Goal: Check status

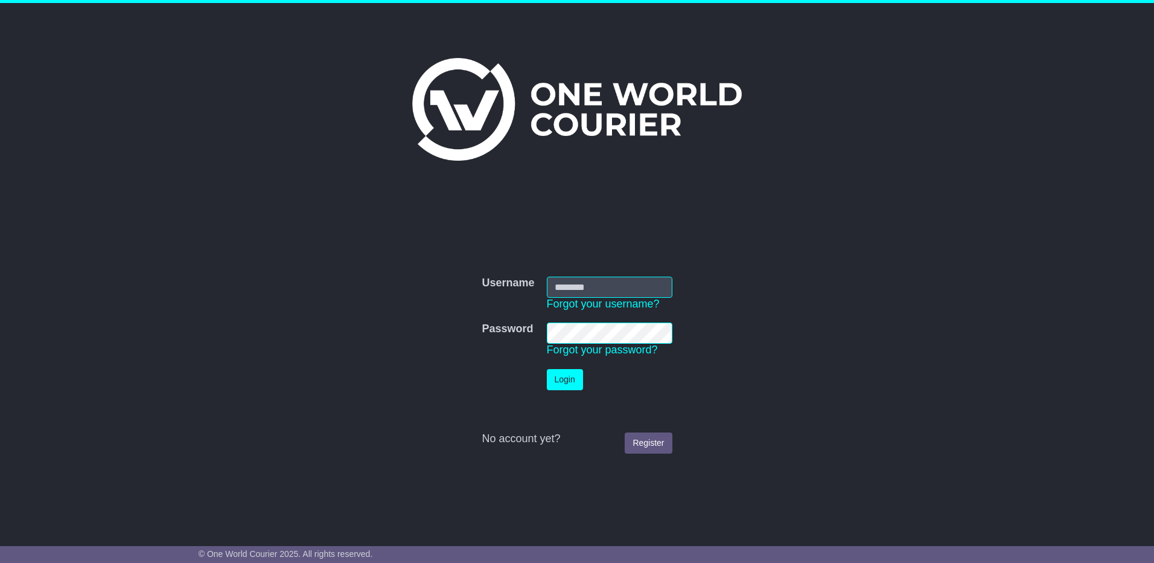
drag, startPoint x: 580, startPoint y: 285, endPoint x: 580, endPoint y: 291, distance: 6.1
click at [580, 285] on input "Username" at bounding box center [610, 286] width 126 height 21
type input "**********"
click at [547, 369] on button "Login" at bounding box center [565, 379] width 36 height 21
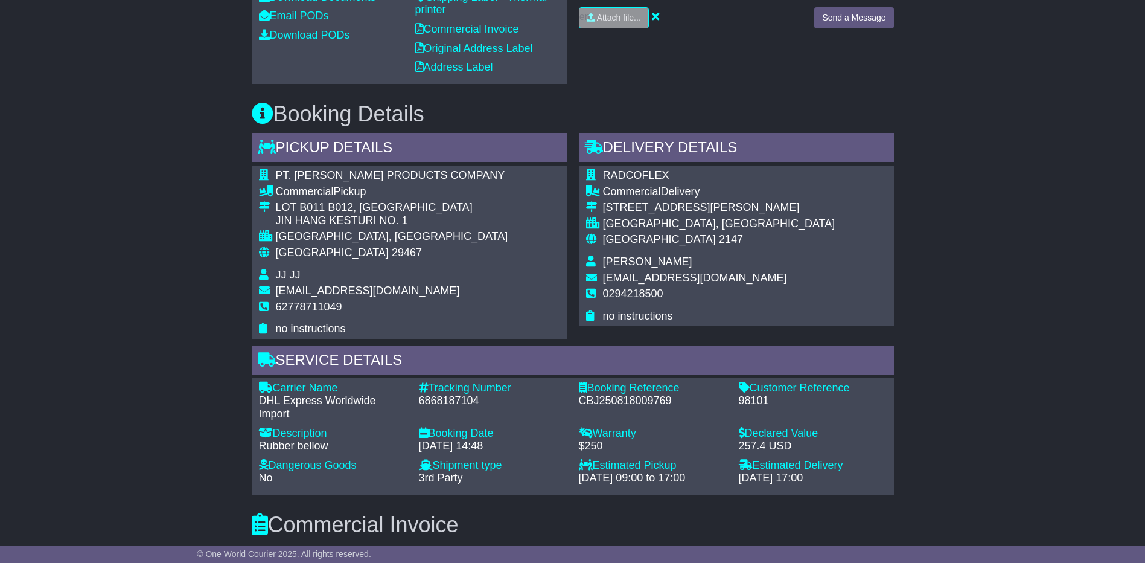
scroll to position [543, 0]
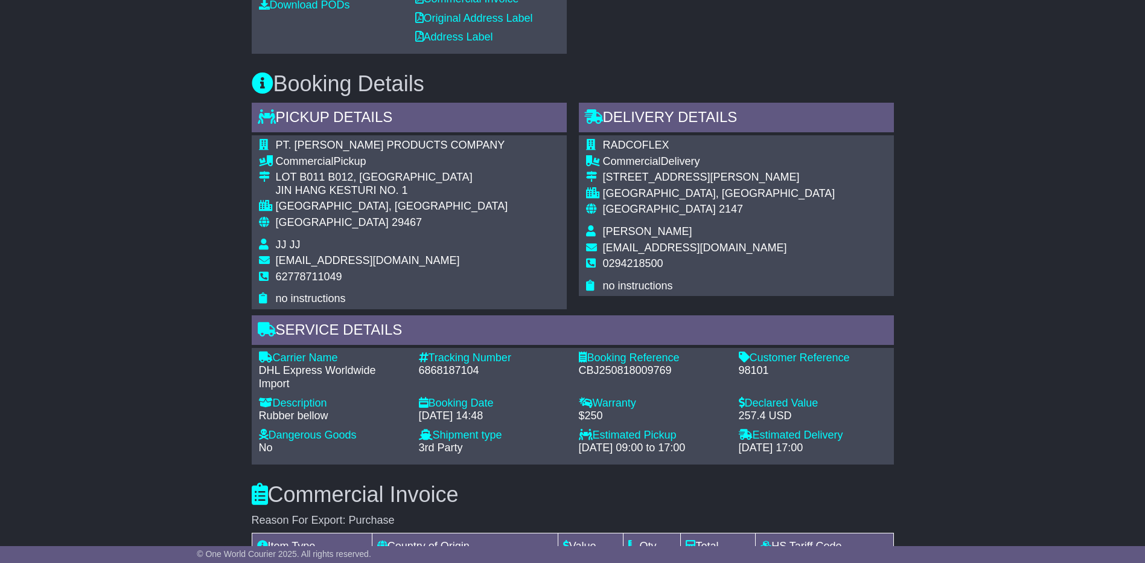
click at [436, 369] on div "6868187104" at bounding box center [493, 370] width 148 height 13
copy div "6868187104"
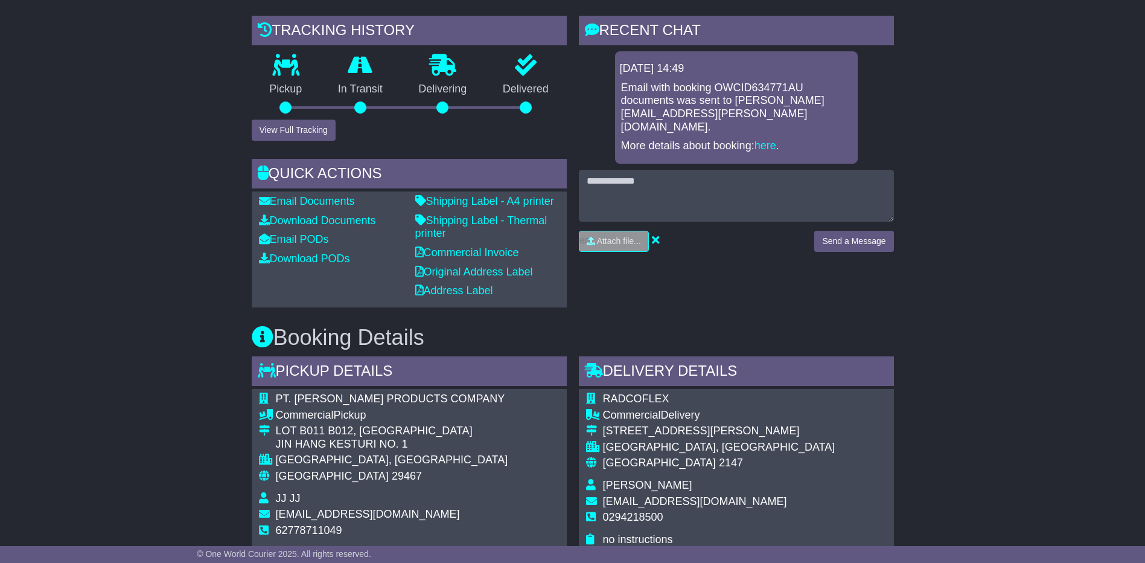
scroll to position [241, 0]
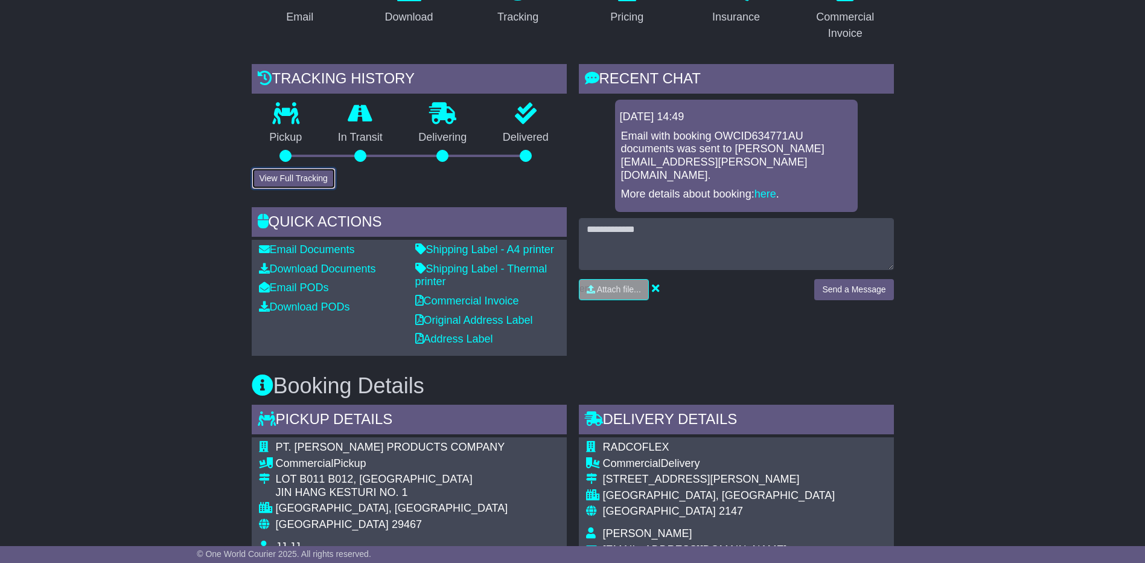
click at [314, 173] on button "View Full Tracking" at bounding box center [294, 178] width 84 height 21
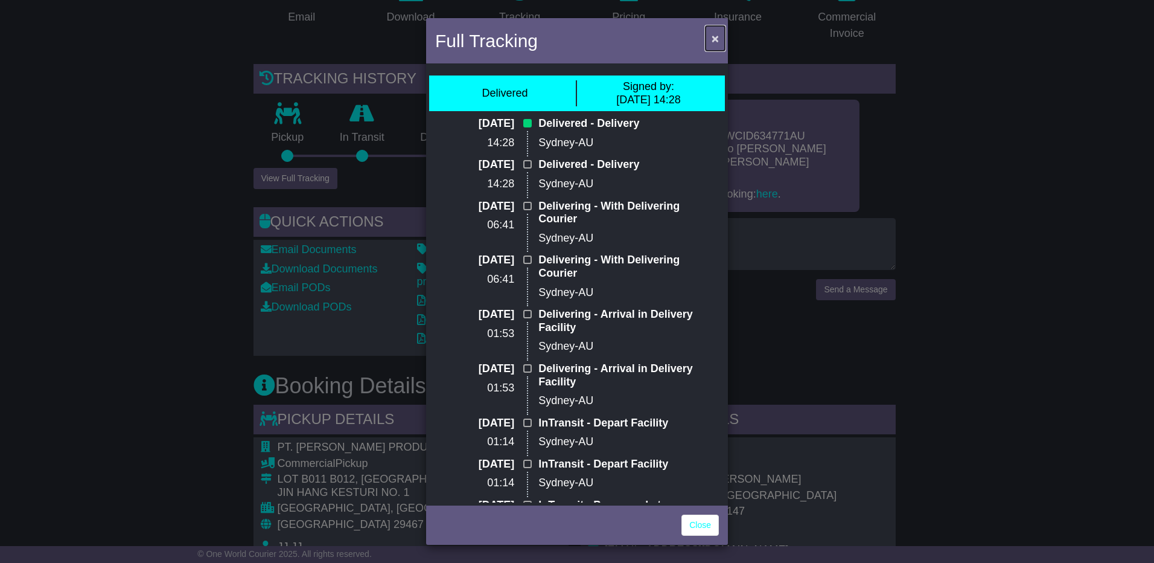
click at [714, 38] on span "×" at bounding box center [715, 38] width 7 height 14
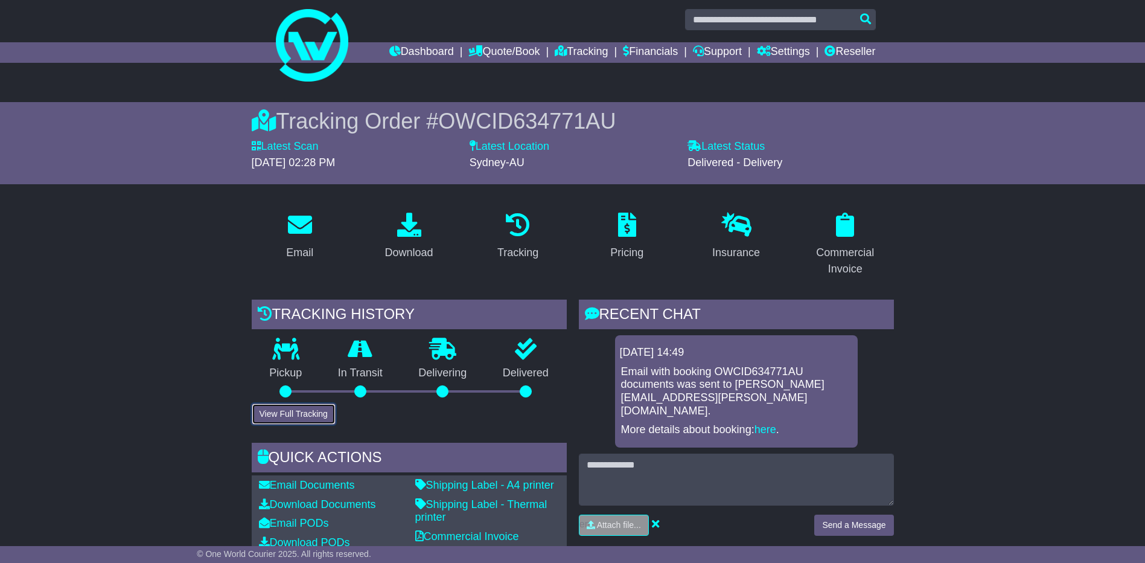
scroll to position [0, 0]
